Goal: Task Accomplishment & Management: Manage account settings

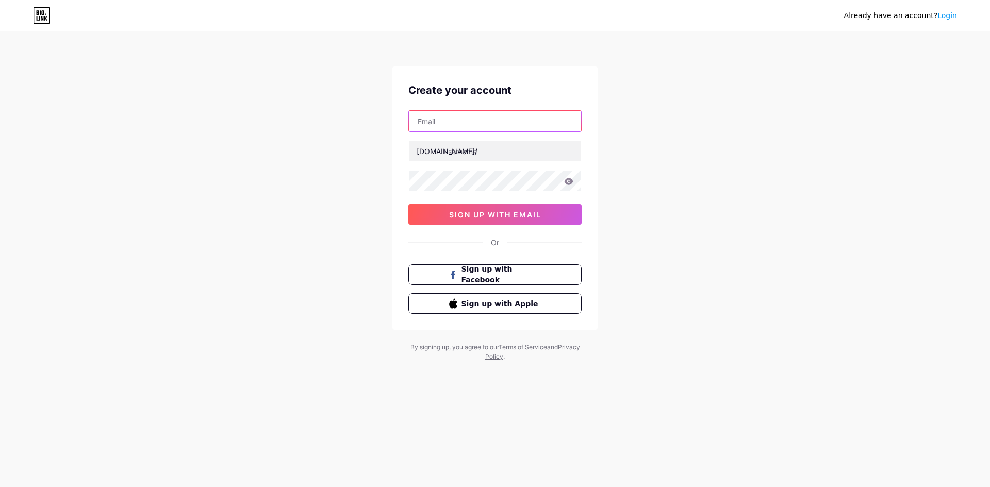
click at [464, 124] on input "text" at bounding box center [495, 121] width 172 height 21
click at [455, 119] on input "text" at bounding box center [495, 121] width 172 height 21
type input "H"
type input "[EMAIL_ADDRESS][DOMAIN_NAME]"
click at [501, 145] on input "text" at bounding box center [495, 151] width 172 height 21
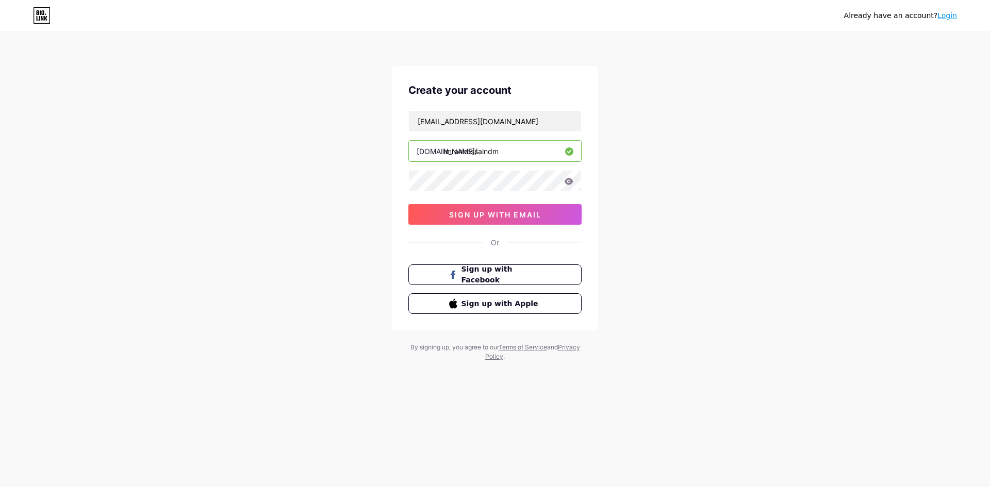
type input "imranhossaindm"
click at [568, 182] on icon at bounding box center [569, 181] width 9 height 7
click at [509, 154] on input "imranhossaindm" at bounding box center [495, 151] width 172 height 21
click at [517, 125] on input "[EMAIL_ADDRESS][DOMAIN_NAME]" at bounding box center [495, 121] width 172 height 21
click at [502, 215] on span "sign up with email" at bounding box center [495, 214] width 92 height 9
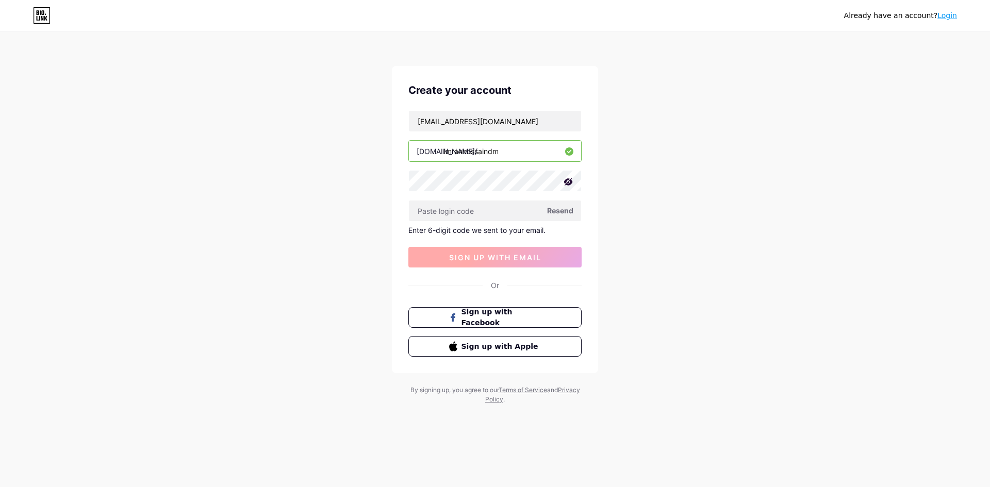
click at [510, 259] on span "sign up with email" at bounding box center [495, 257] width 92 height 9
click at [483, 213] on input "text" at bounding box center [495, 211] width 172 height 21
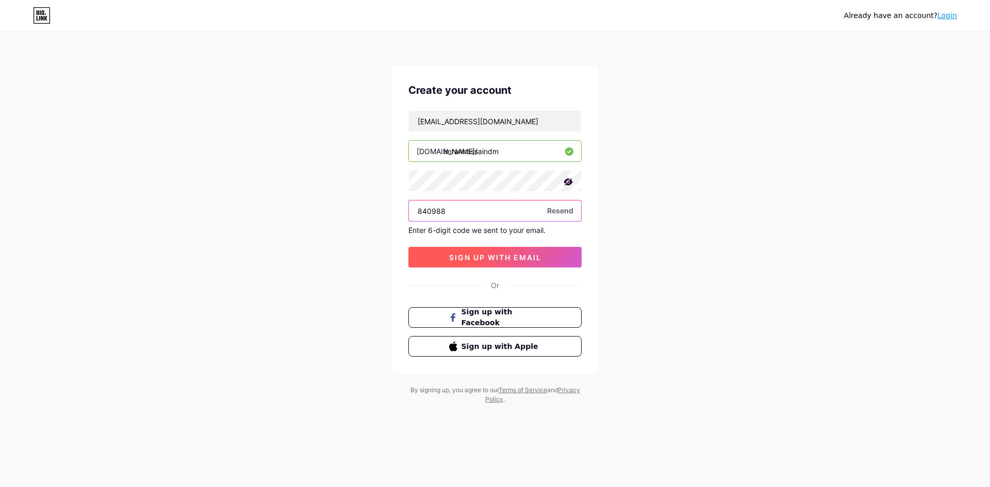
type input "840988"
click at [514, 254] on span "sign up with email" at bounding box center [495, 257] width 92 height 9
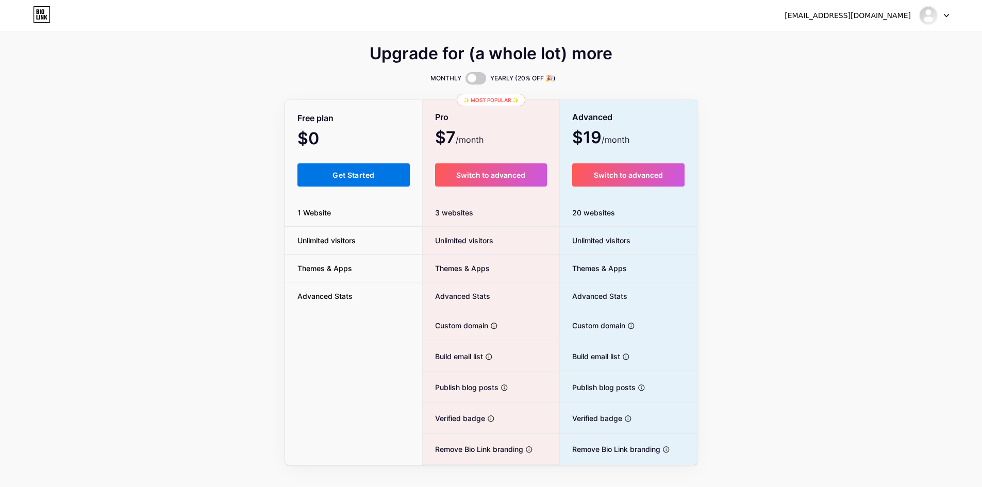
click at [353, 169] on button "Get Started" at bounding box center [354, 174] width 113 height 23
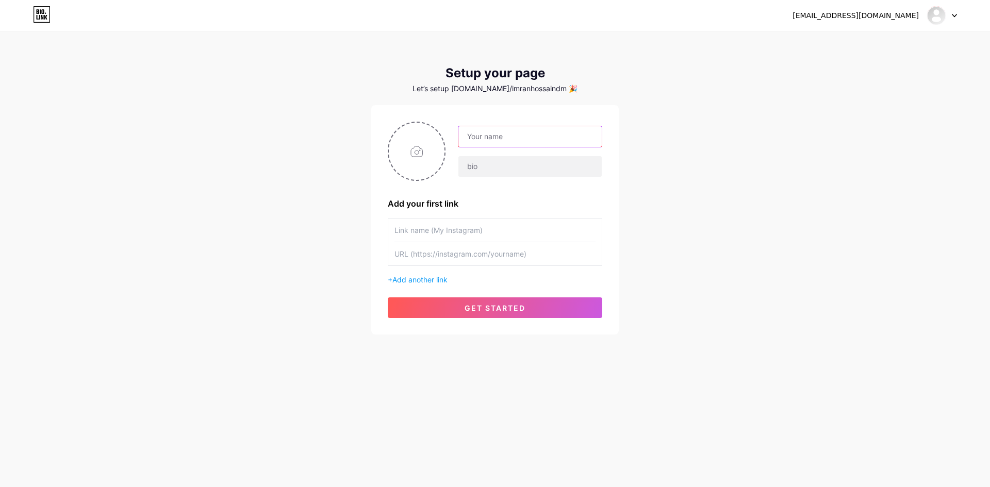
click at [499, 139] on input "text" at bounding box center [529, 136] width 143 height 21
type input "Md [PERSON_NAME]"
click at [515, 170] on input "text" at bounding box center [529, 166] width 143 height 21
paste input "Digital Marketing।। Video Editor।। Graphic Design।। Motion Graphic Design।। Man…"
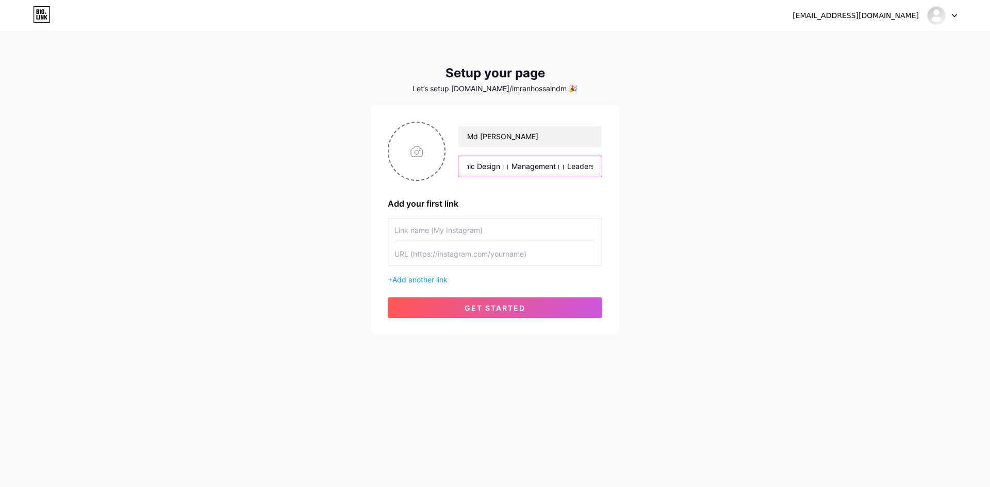
type input "Digital Marketing।। Video Editor।। Graphic Design।। Motion Graphic Design।। Man…"
click at [456, 229] on input "text" at bounding box center [495, 230] width 201 height 23
click at [478, 136] on input "Md [PERSON_NAME]" at bounding box center [529, 136] width 143 height 21
type input "Md. [PERSON_NAME]"
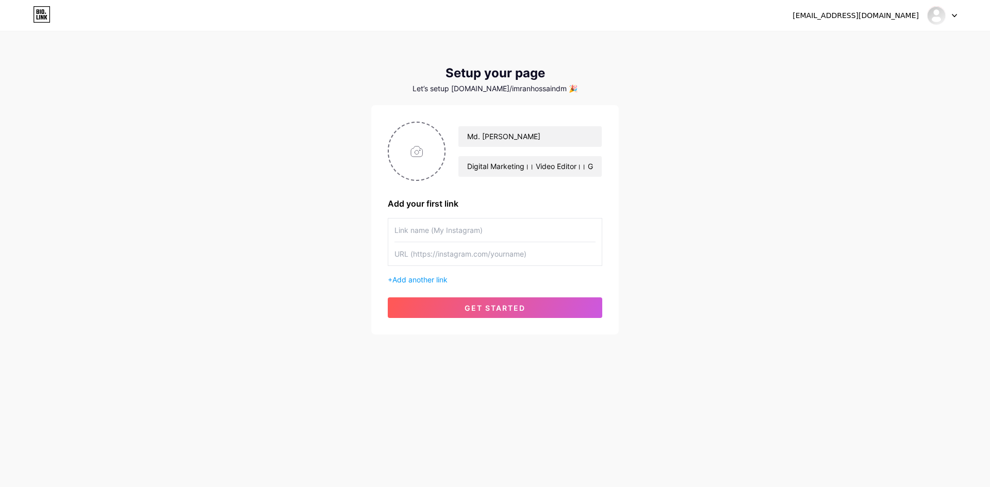
click at [469, 229] on input "text" at bounding box center [495, 230] width 201 height 23
click at [517, 305] on span "get started" at bounding box center [495, 308] width 61 height 9
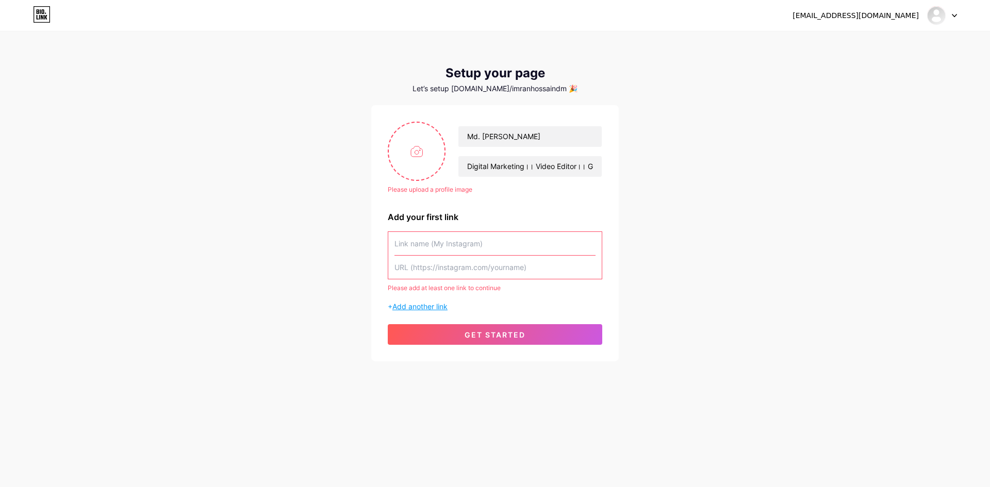
click at [438, 305] on span "Add another link" at bounding box center [419, 306] width 55 height 9
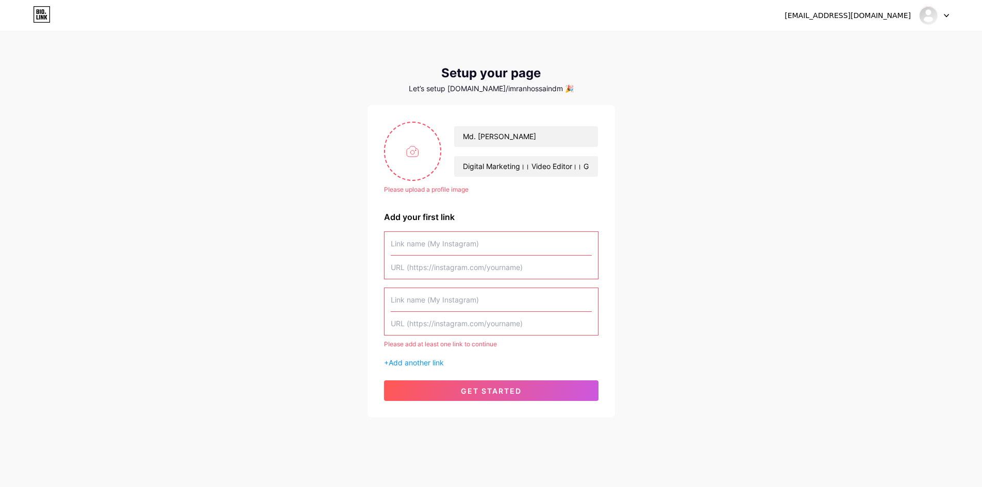
click at [470, 251] on input "text" at bounding box center [491, 243] width 201 height 23
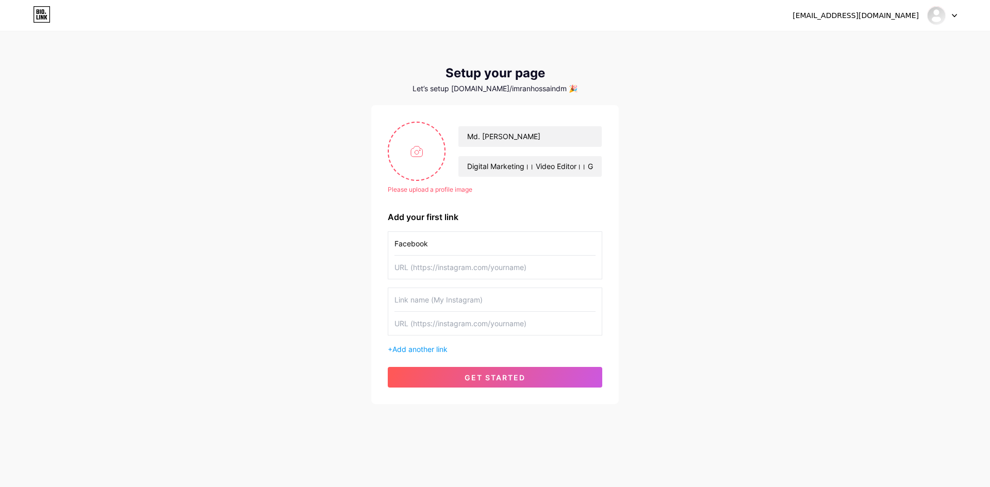
type input "Facebook"
click at [427, 268] on input "text" at bounding box center [495, 267] width 201 height 23
paste input "[URL][DOMAIN_NAME]"
type input "[URL][DOMAIN_NAME]"
click at [445, 327] on input "text" at bounding box center [495, 323] width 201 height 23
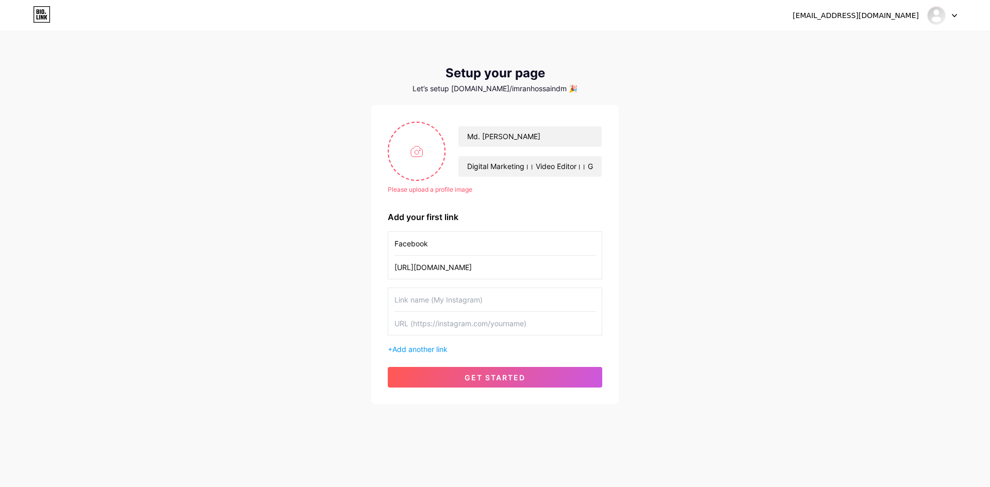
paste input "[URL][DOMAIN_NAME]"
type input "[URL][DOMAIN_NAME]"
click at [483, 299] on input "text" at bounding box center [495, 299] width 201 height 23
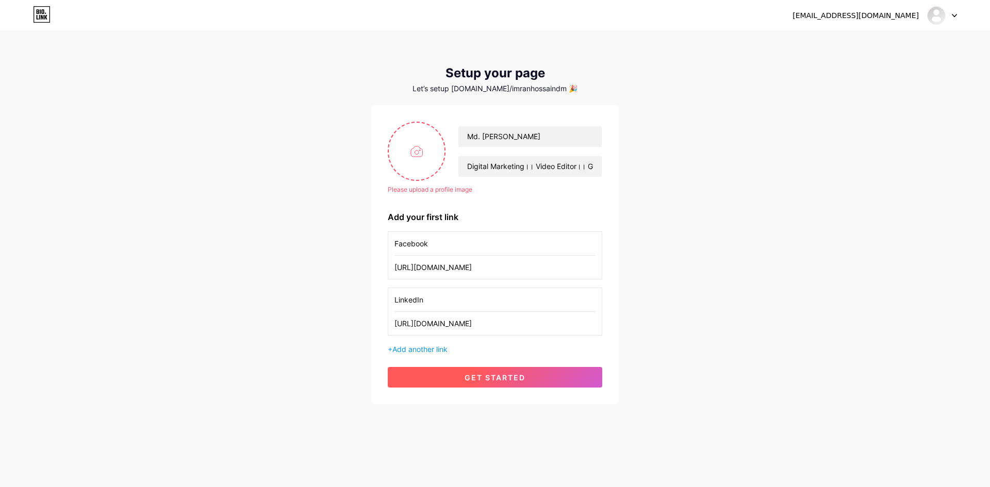
type input "LinkedIn"
click at [497, 383] on button "get started" at bounding box center [495, 377] width 215 height 21
click at [498, 375] on span "get started" at bounding box center [495, 377] width 61 height 9
click at [422, 160] on input "file" at bounding box center [417, 151] width 56 height 57
click at [429, 154] on input "file" at bounding box center [417, 151] width 56 height 57
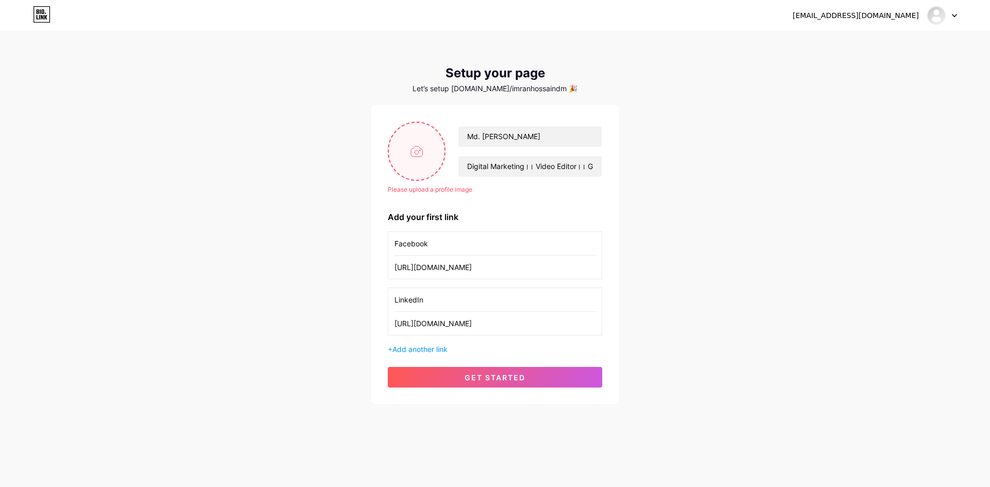
click at [423, 150] on input "file" at bounding box center [417, 151] width 56 height 57
type input "C:\fakepath\MD [PERSON_NAME] DM.jpg"
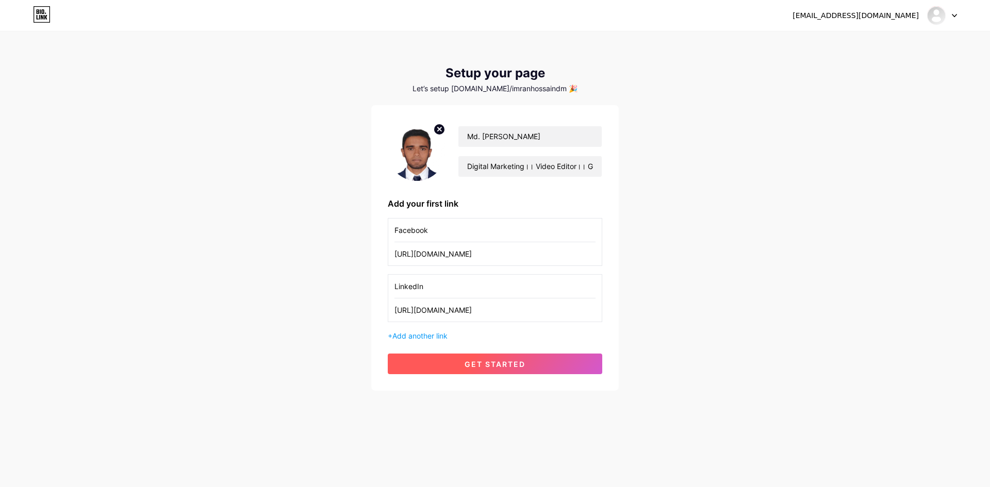
click at [504, 366] on span "get started" at bounding box center [495, 364] width 61 height 9
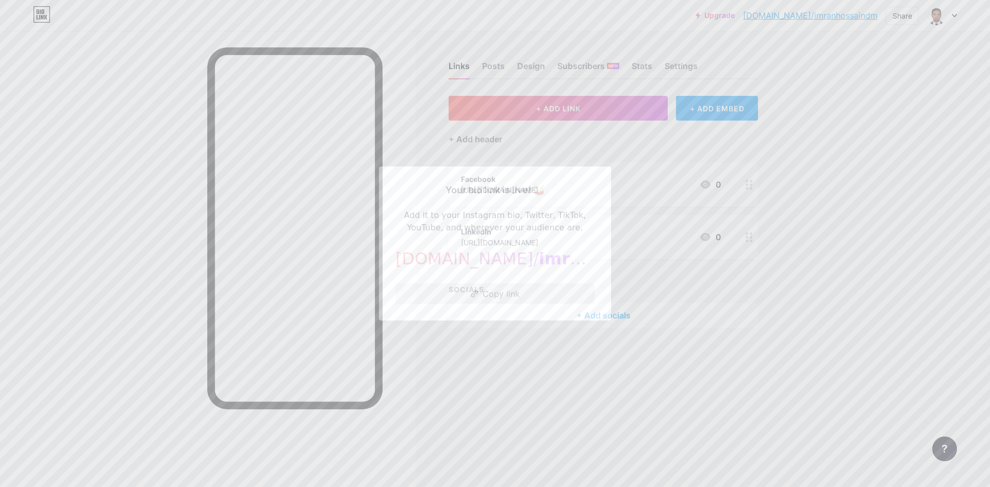
click at [513, 294] on button "Copy link" at bounding box center [495, 294] width 199 height 21
click at [471, 292] on icon at bounding box center [475, 293] width 8 height 7
click at [645, 140] on div at bounding box center [495, 243] width 990 height 487
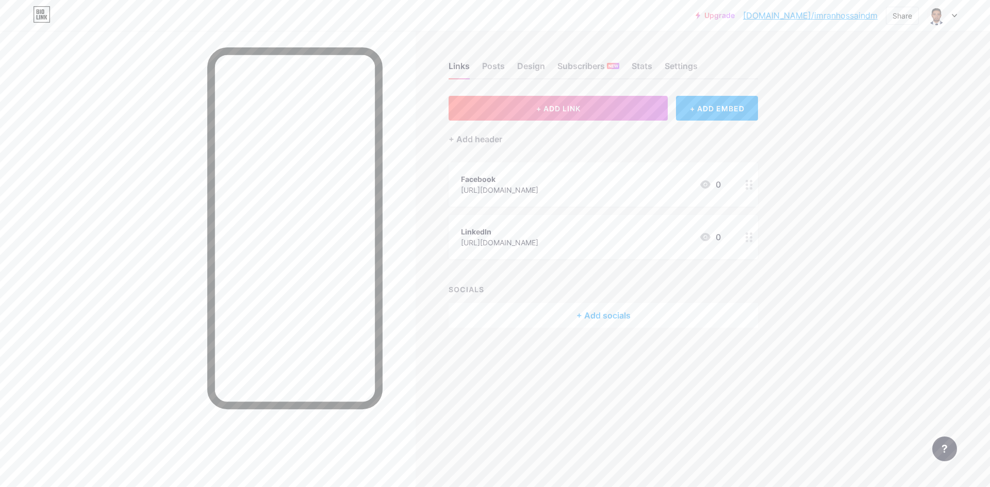
click at [952, 18] on div at bounding box center [942, 15] width 30 height 19
drag, startPoint x: 870, startPoint y: 211, endPoint x: 838, endPoint y: 226, distance: 35.8
click at [872, 211] on div "Upgrade [DOMAIN_NAME]/imranh... [DOMAIN_NAME]/imranhossaindm Share Switch accou…" at bounding box center [495, 243] width 990 height 487
click at [612, 319] on div "+ Add socials" at bounding box center [603, 315] width 309 height 25
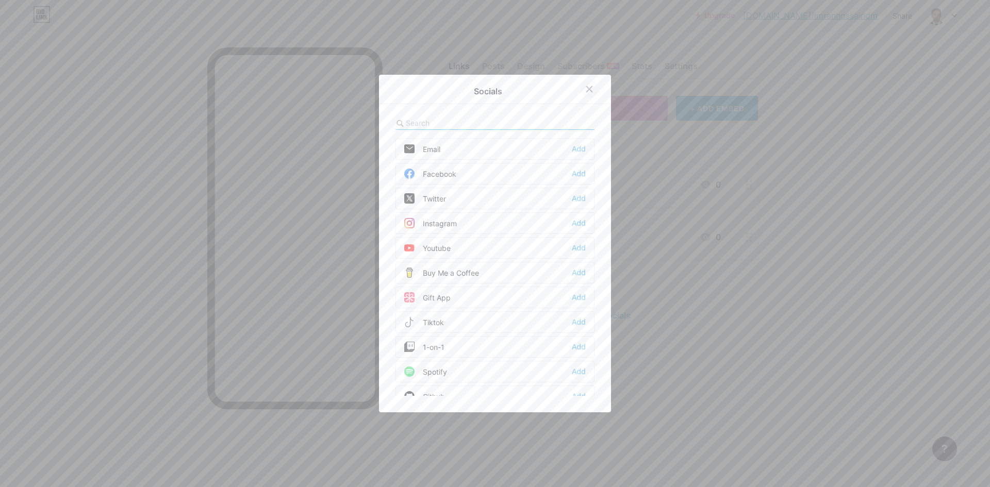
click at [585, 89] on icon at bounding box center [589, 89] width 8 height 8
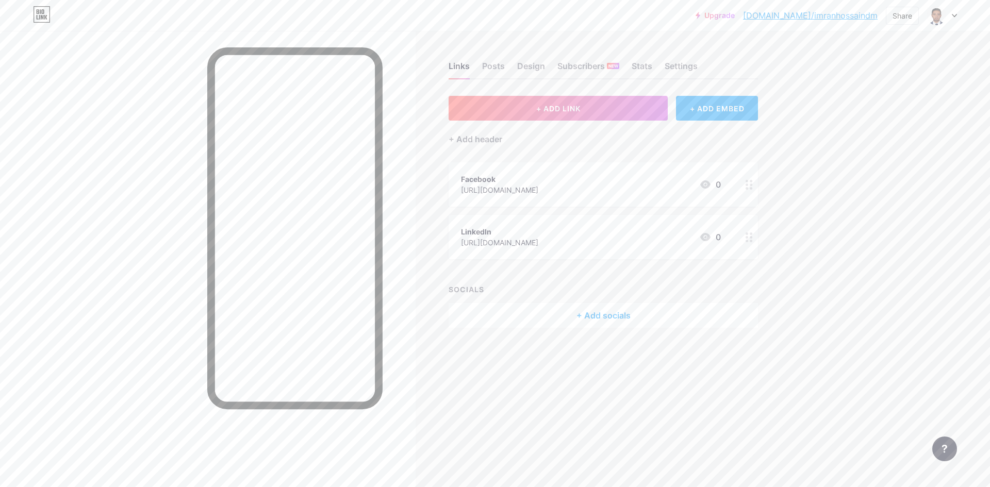
click at [626, 318] on div "+ Add socials" at bounding box center [603, 315] width 309 height 25
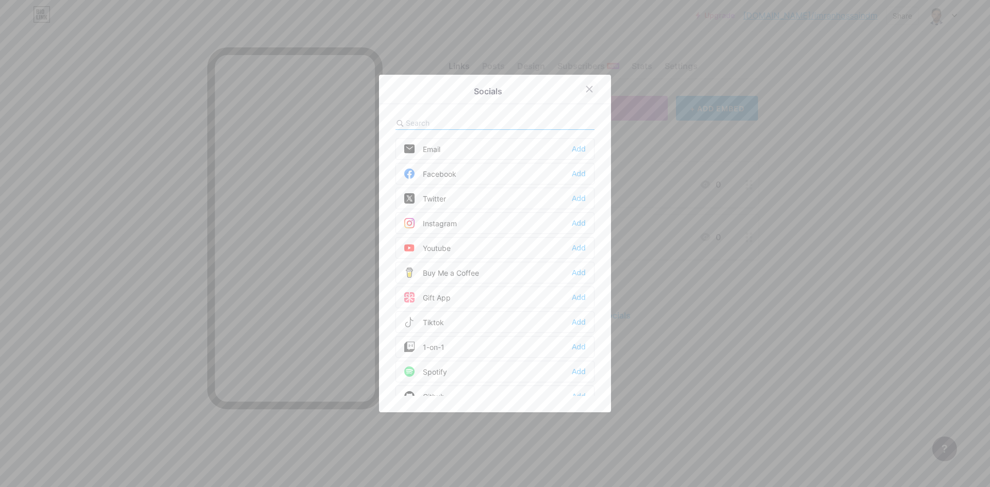
click at [583, 93] on div at bounding box center [589, 89] width 19 height 19
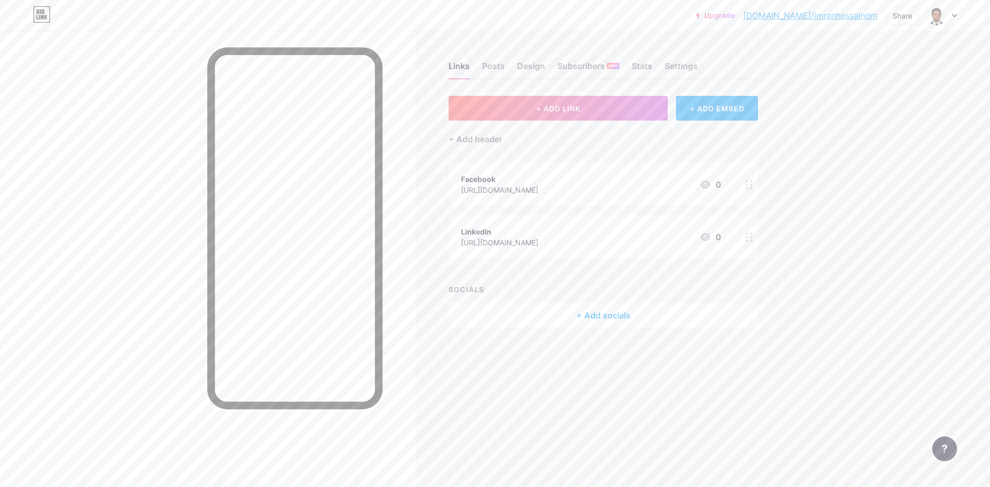
click at [581, 319] on div "+ Add socials" at bounding box center [603, 315] width 309 height 25
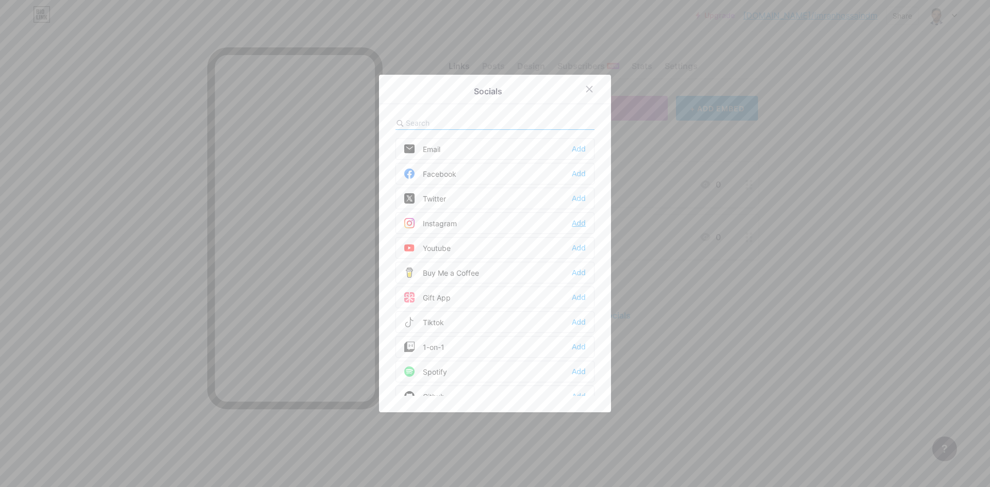
click at [577, 223] on div "Add" at bounding box center [579, 223] width 14 height 10
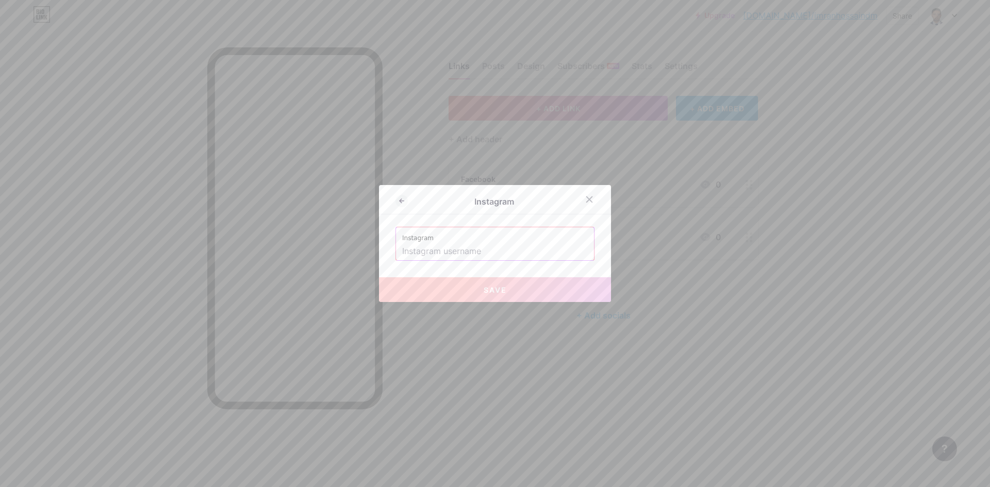
paste input "[URL][DOMAIN_NAME]"
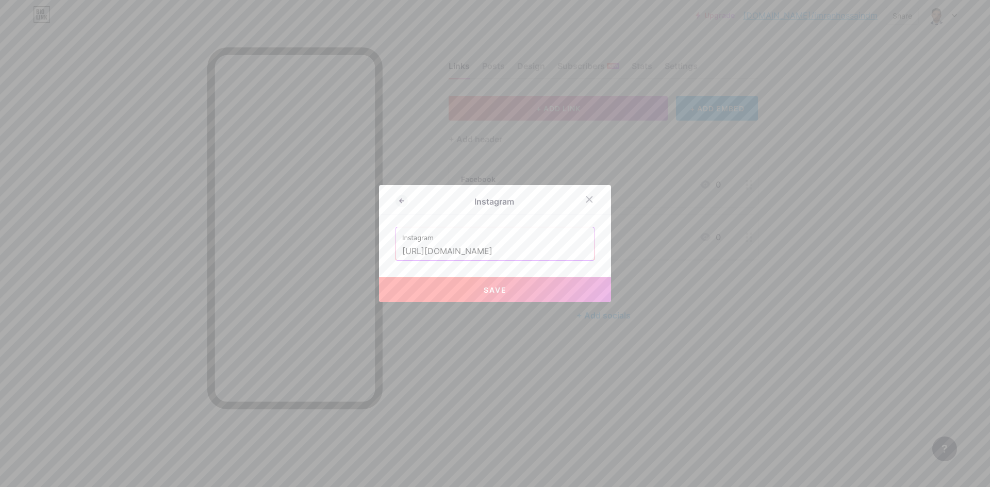
scroll to position [0, 4]
click at [505, 252] on input "[URL][DOMAIN_NAME]" at bounding box center [495, 252] width 186 height 18
click at [411, 251] on input "mdimranhossaindm/" at bounding box center [495, 252] width 186 height 18
click at [406, 251] on input "md imranhossaindm/" at bounding box center [495, 252] width 186 height 18
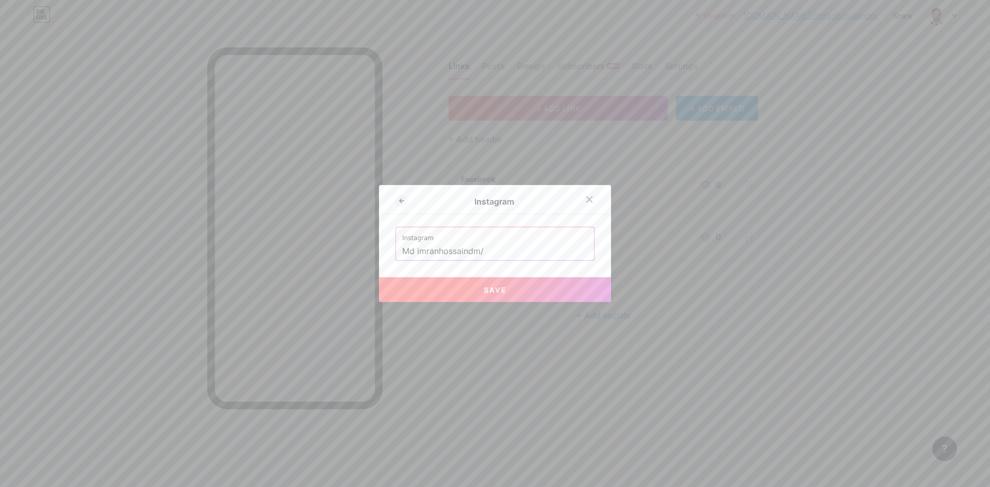
click at [434, 253] on input "Md imranhossaindm/" at bounding box center [495, 252] width 186 height 18
click at [482, 251] on input "Md [PERSON_NAME]/" at bounding box center [495, 252] width 186 height 18
click at [486, 300] on button "Save" at bounding box center [495, 289] width 232 height 25
type input "[URL][DOMAIN_NAME] [PERSON_NAME]"
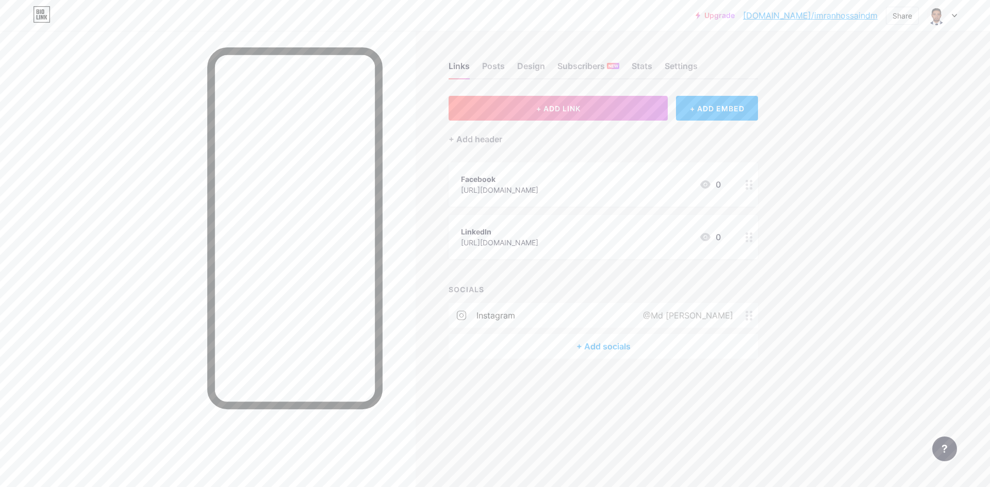
click at [651, 314] on div "@Md [PERSON_NAME]" at bounding box center [686, 315] width 119 height 12
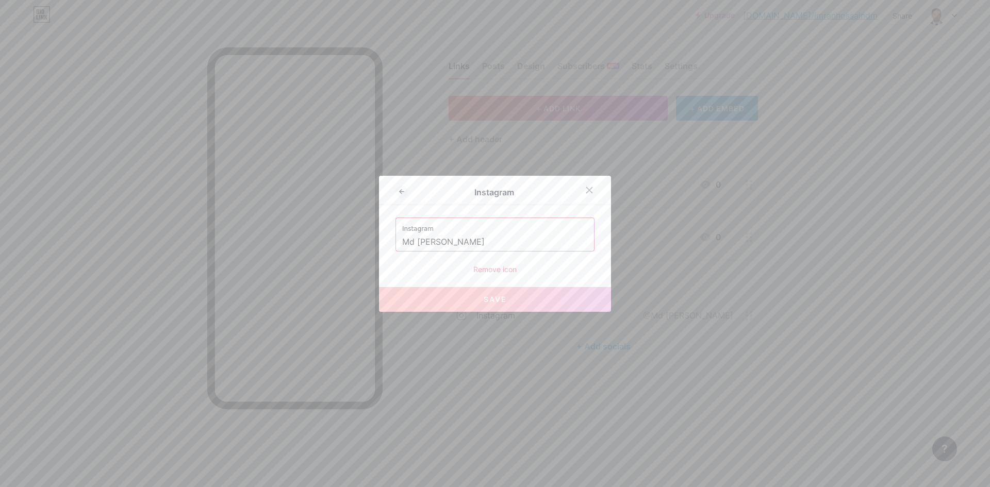
drag, startPoint x: 503, startPoint y: 241, endPoint x: 496, endPoint y: 241, distance: 7.2
click at [496, 241] on input "Md [PERSON_NAME]" at bounding box center [495, 243] width 186 height 18
drag, startPoint x: 497, startPoint y: 241, endPoint x: 348, endPoint y: 260, distance: 150.2
click at [348, 260] on div "Instagram Instagram Md [PERSON_NAME] Remove icon Save" at bounding box center [495, 243] width 990 height 487
paste input "[URL][DOMAIN_NAME]"
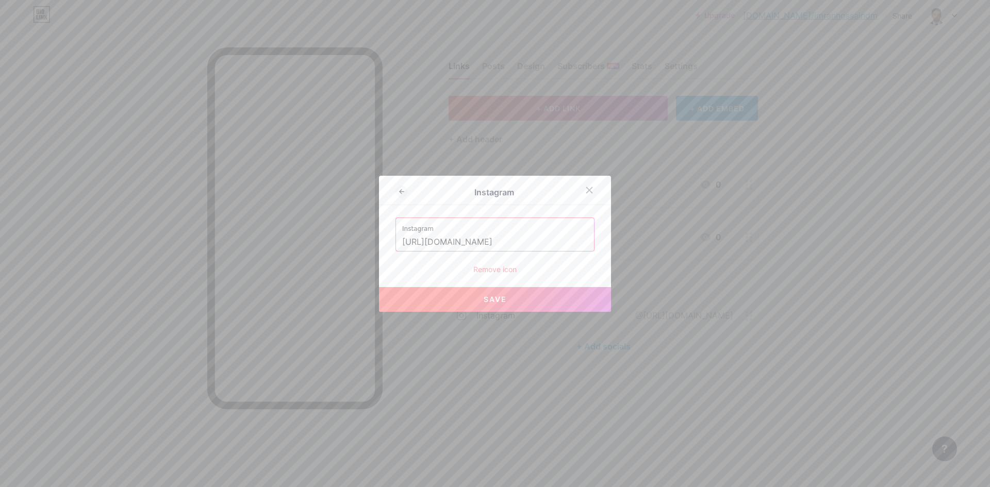
drag, startPoint x: 504, startPoint y: 239, endPoint x: 359, endPoint y: 241, distance: 145.4
click at [359, 241] on div "Instagram Instagram [URL][DOMAIN_NAME] Remove icon Save" at bounding box center [495, 243] width 990 height 487
click at [490, 238] on input "mdimranhossaindm/" at bounding box center [495, 243] width 186 height 18
click at [491, 301] on span "Save" at bounding box center [495, 299] width 23 height 9
type input "[URL][DOMAIN_NAME]"
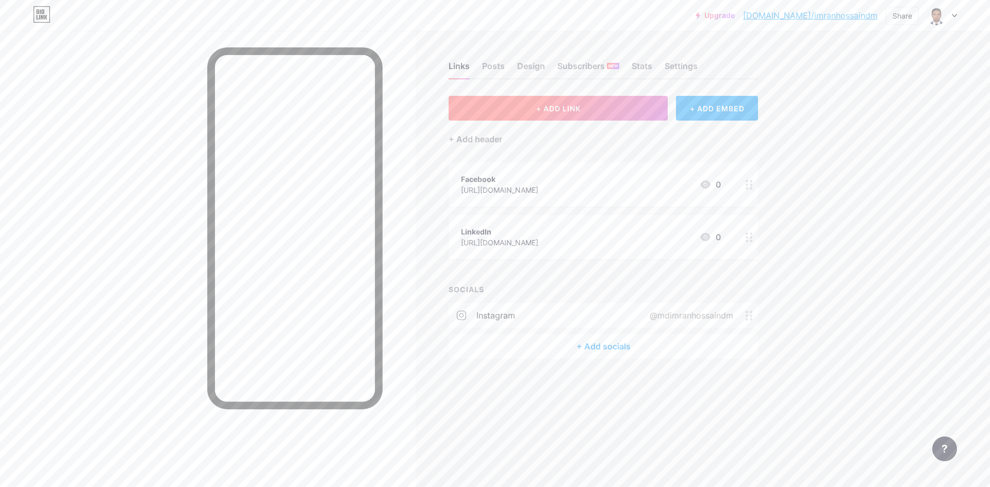
click at [568, 106] on span "+ ADD LINK" at bounding box center [558, 108] width 44 height 9
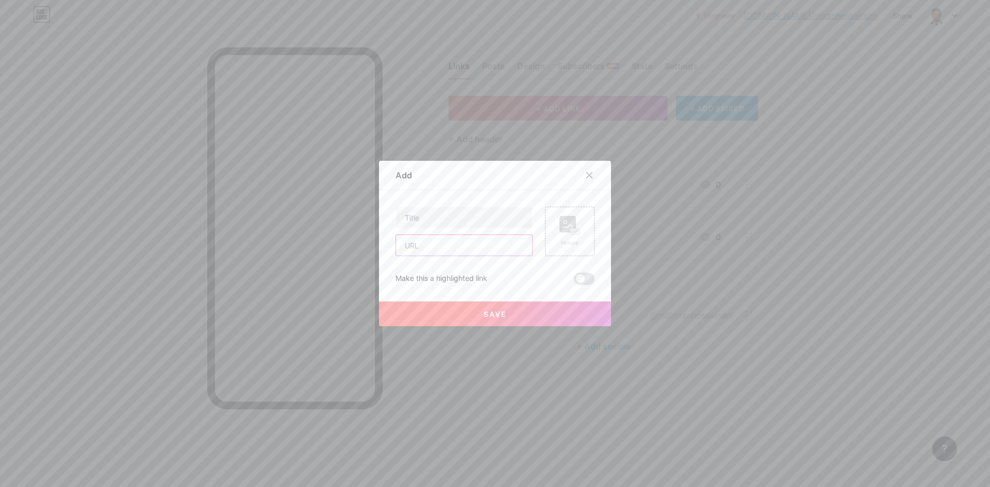
click at [460, 250] on input "text" at bounding box center [464, 245] width 136 height 21
paste input "[URL][DOMAIN_NAME]"
type input "[URL][DOMAIN_NAME]"
click at [454, 220] on input "text" at bounding box center [464, 217] width 136 height 21
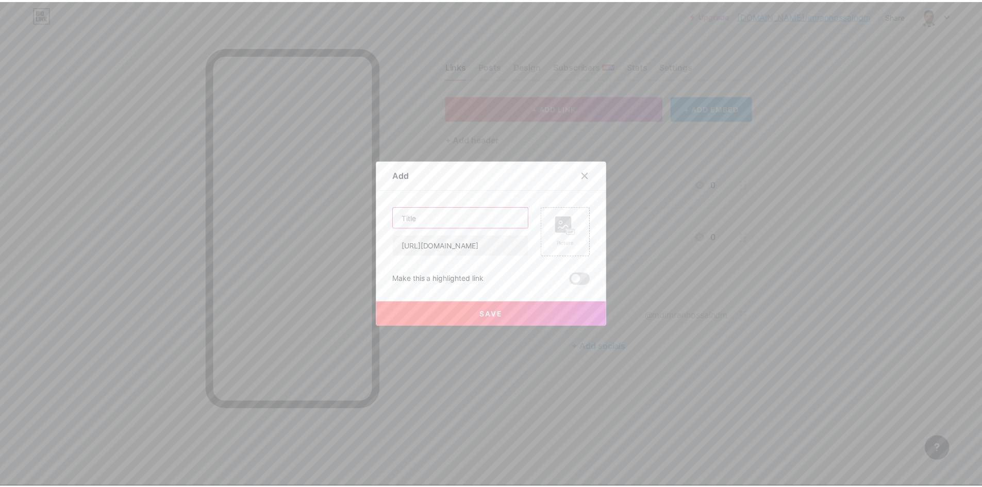
scroll to position [0, 0]
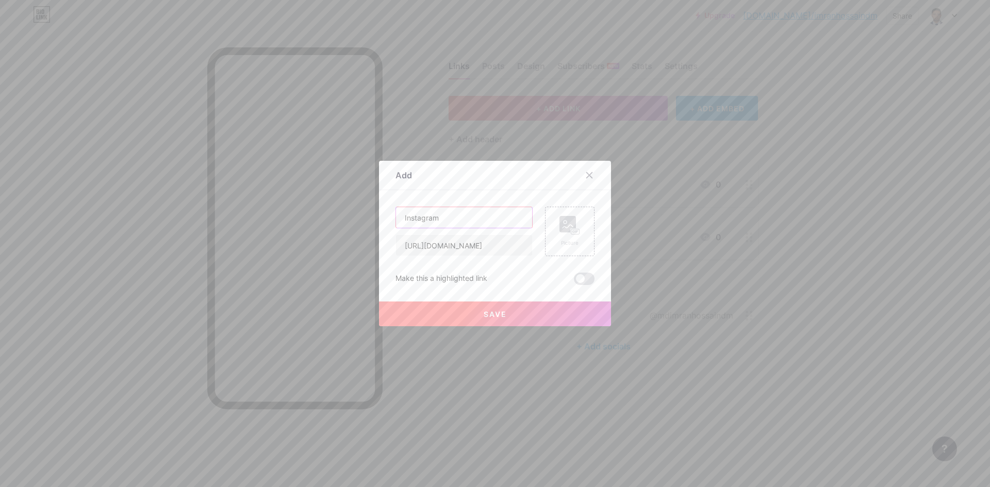
type input "Instagram"
click at [484, 312] on span "Save" at bounding box center [495, 314] width 23 height 9
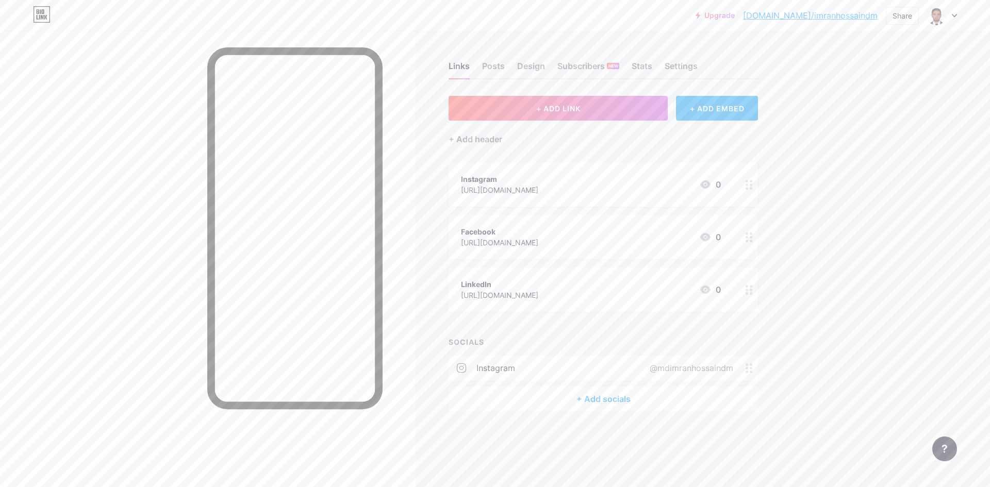
click at [752, 368] on circle at bounding box center [751, 368] width 3 height 3
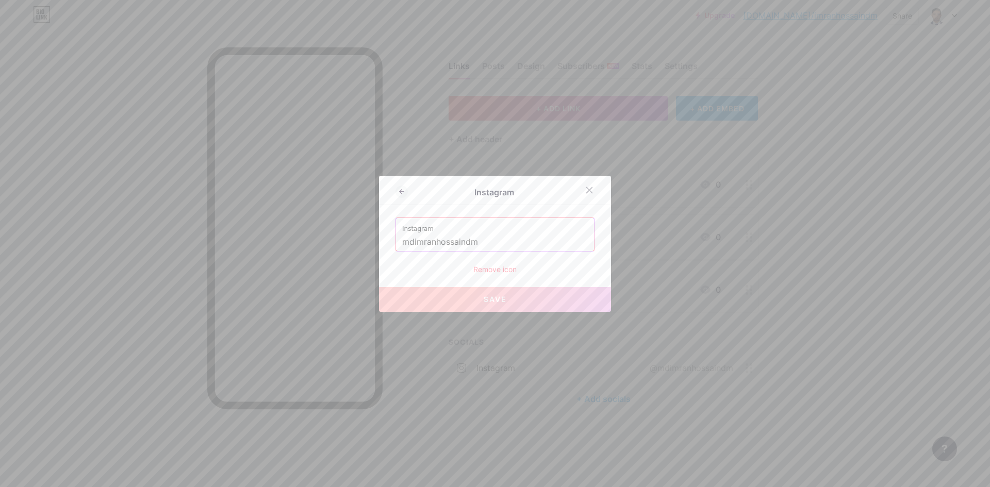
click at [507, 270] on div "Remove icon" at bounding box center [495, 269] width 199 height 11
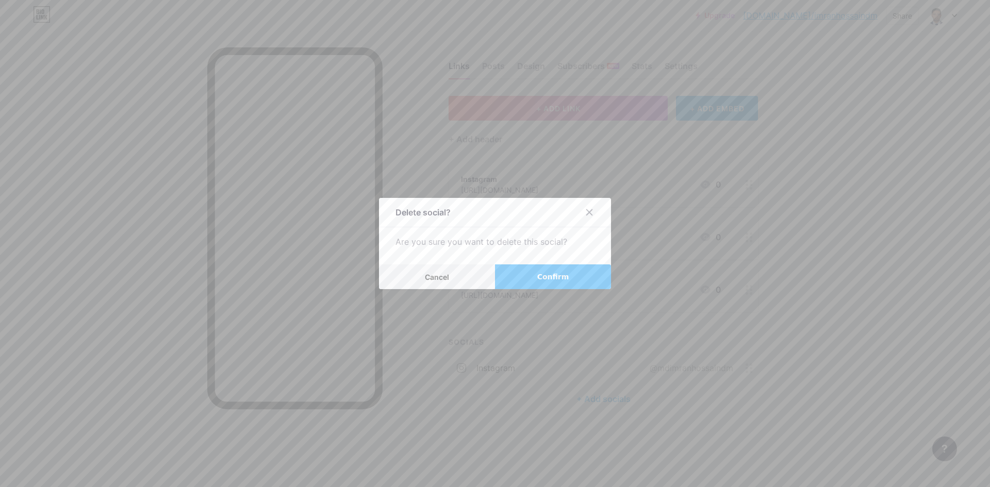
click at [543, 277] on span "Confirm" at bounding box center [553, 277] width 32 height 11
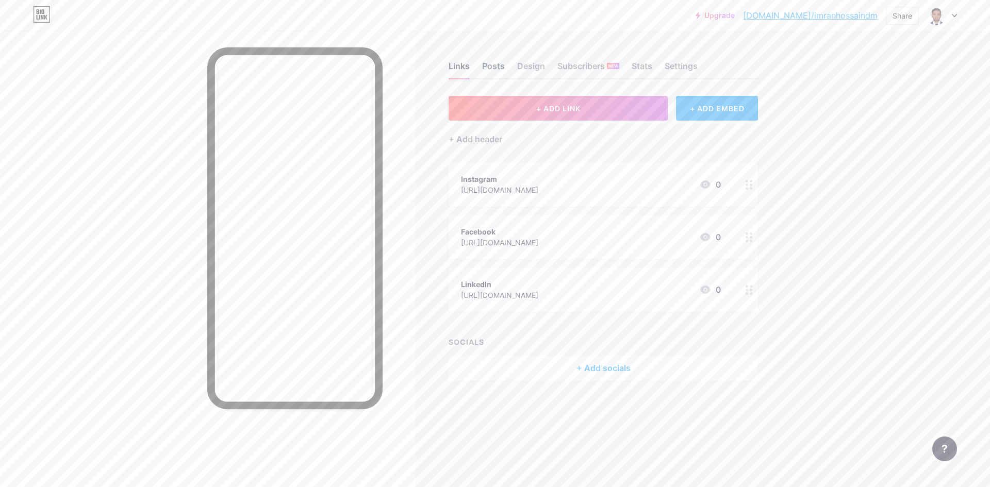
click at [493, 67] on div "Posts" at bounding box center [493, 69] width 23 height 19
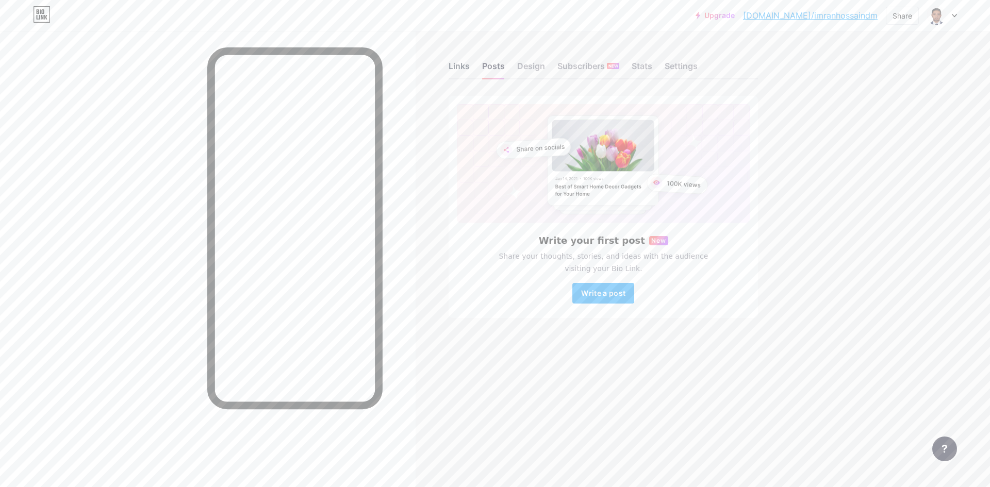
click at [468, 67] on div "Links" at bounding box center [459, 69] width 21 height 19
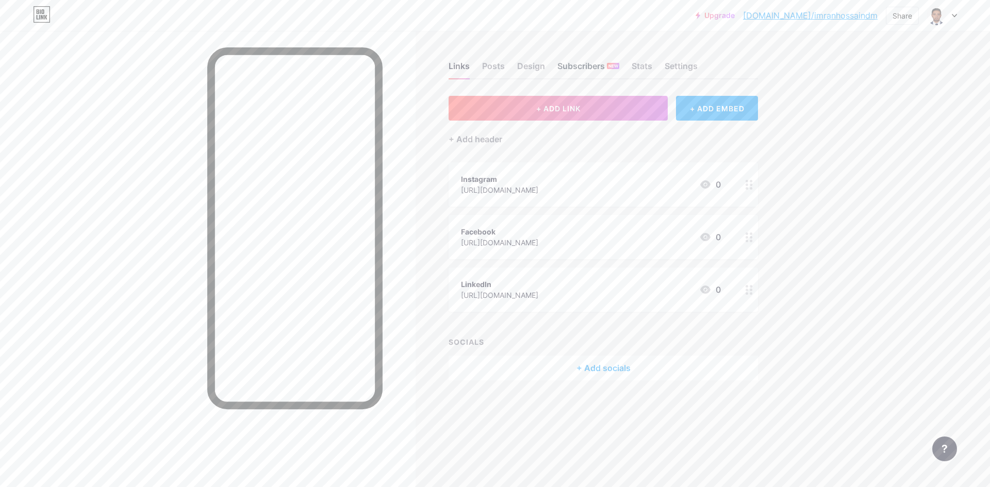
click at [590, 70] on div "Subscribers NEW" at bounding box center [589, 69] width 62 height 19
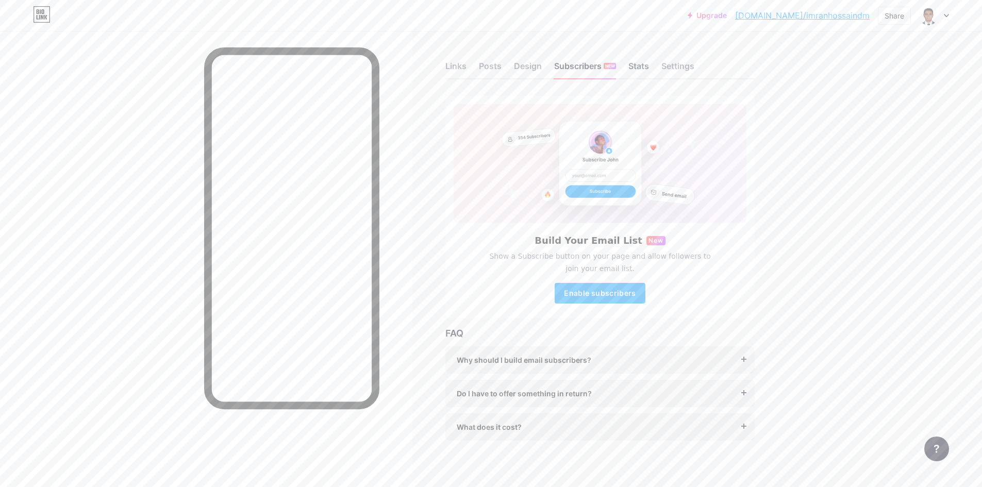
click at [632, 65] on div "Stats" at bounding box center [639, 69] width 21 height 19
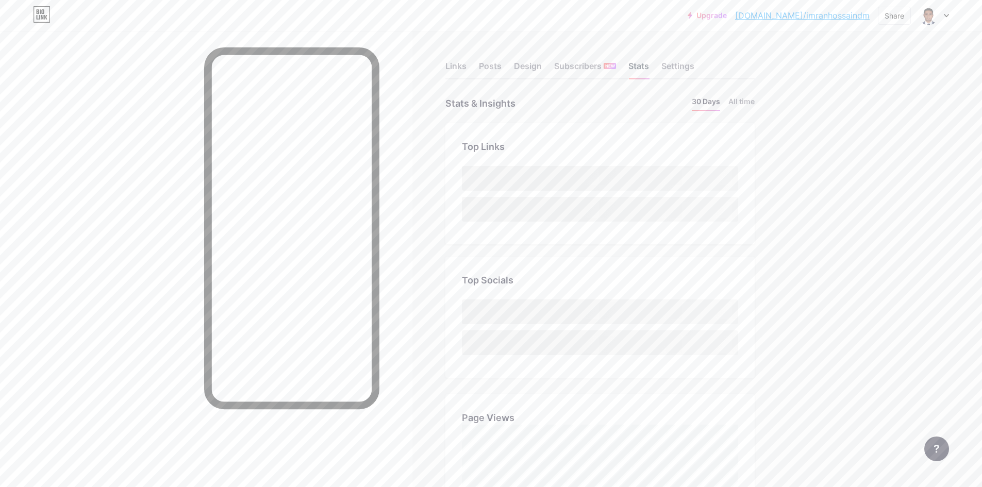
scroll to position [487, 982]
click at [679, 64] on div "Settings" at bounding box center [678, 69] width 33 height 19
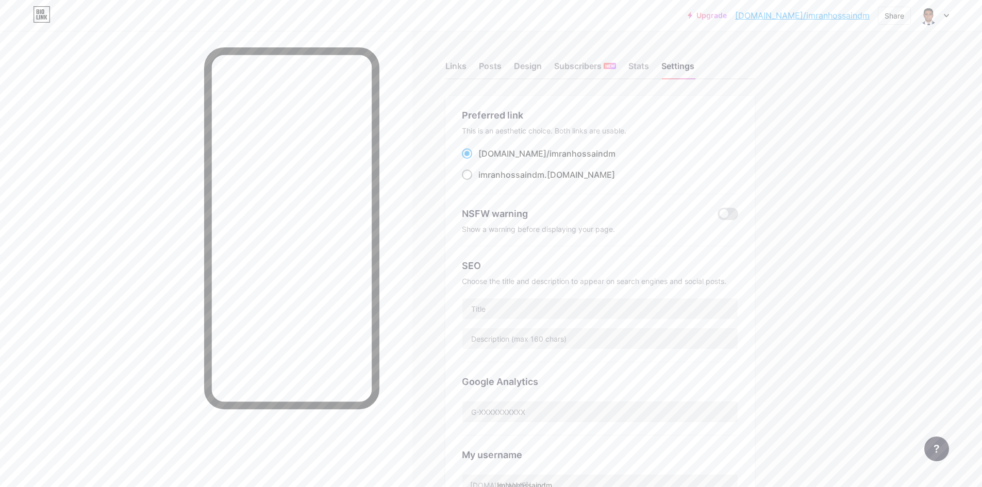
click at [472, 174] on span at bounding box center [467, 175] width 10 height 10
click at [479, 181] on input "imranhossaindm .[DOMAIN_NAME]" at bounding box center [482, 184] width 7 height 7
radio input "true"
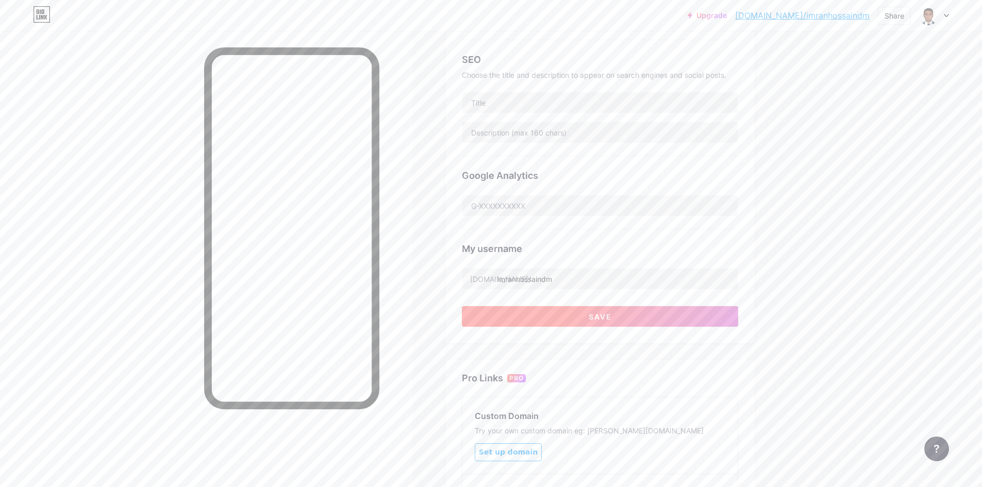
scroll to position [138, 0]
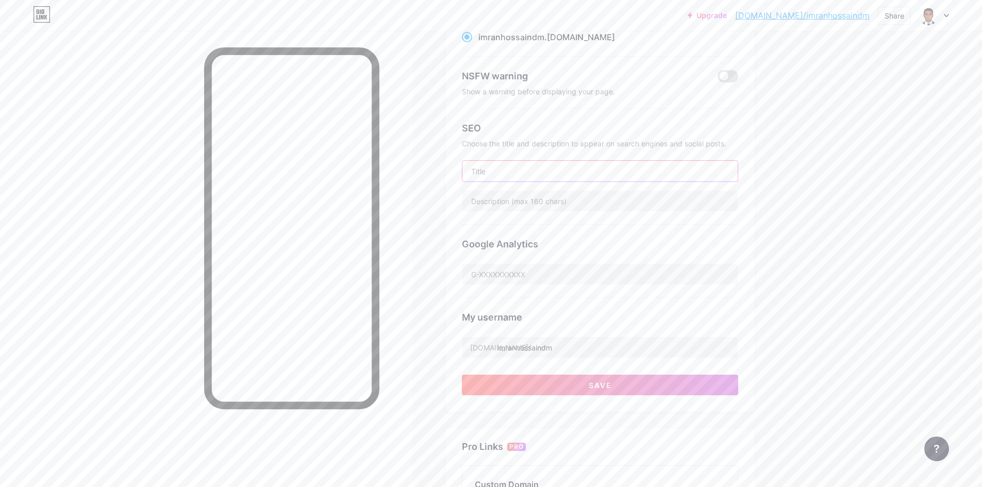
click at [548, 179] on input "text" at bounding box center [600, 171] width 275 height 21
click at [601, 385] on span "Save" at bounding box center [600, 385] width 23 height 9
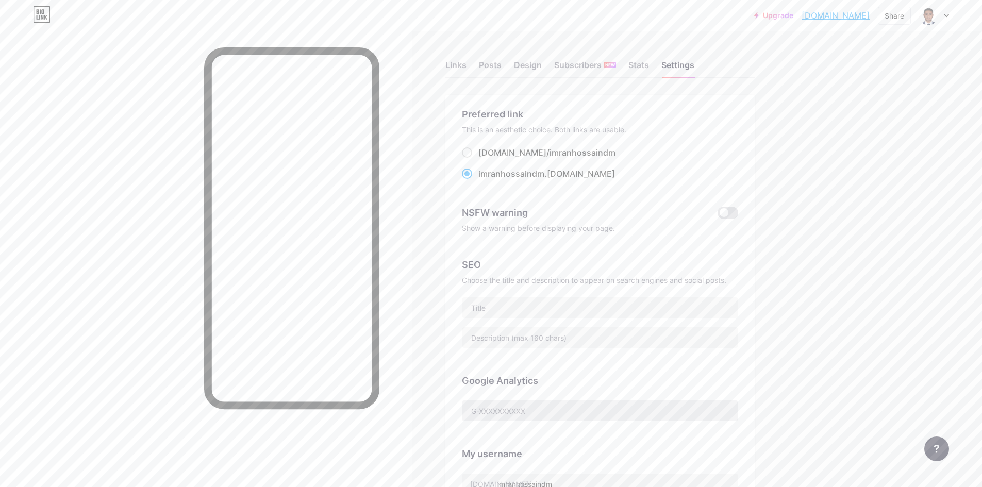
scroll to position [0, 0]
